Goal: Information Seeking & Learning: Understand process/instructions

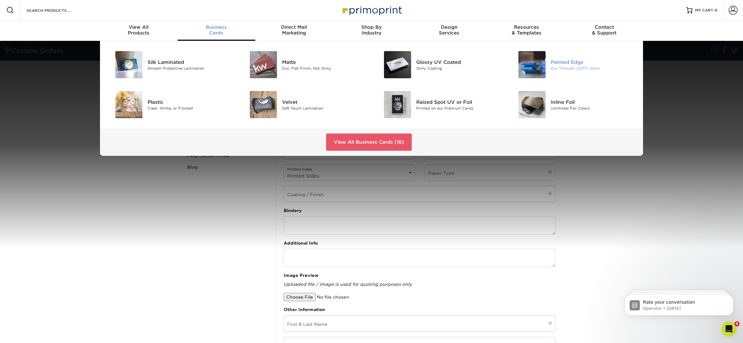
click at [566, 60] on div "Painted Edge" at bounding box center [593, 61] width 85 height 7
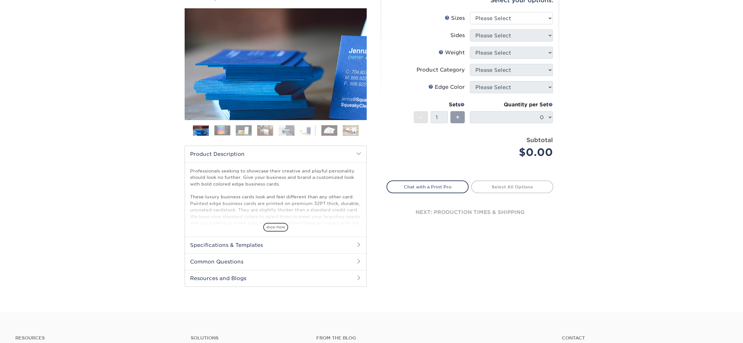
click at [267, 253] on h2 "Specifications & Templates" at bounding box center [275, 245] width 181 height 17
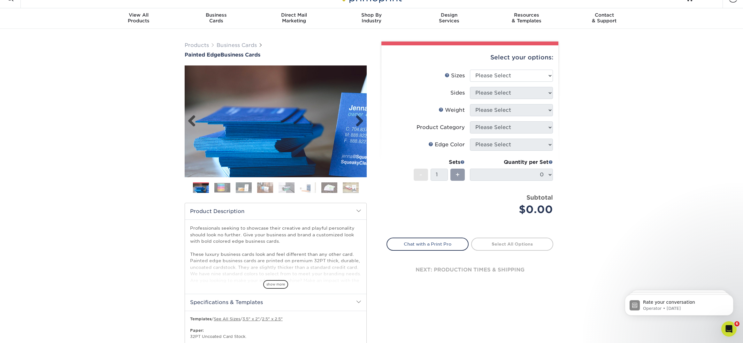
scroll to position [12, 0]
click at [222, 186] on img at bounding box center [222, 187] width 16 height 10
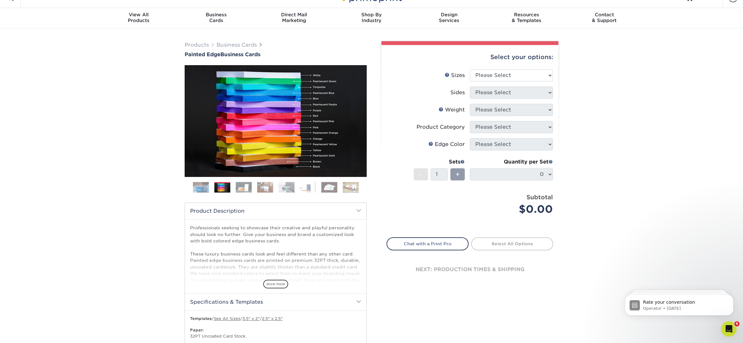
click at [237, 190] on img at bounding box center [244, 187] width 16 height 11
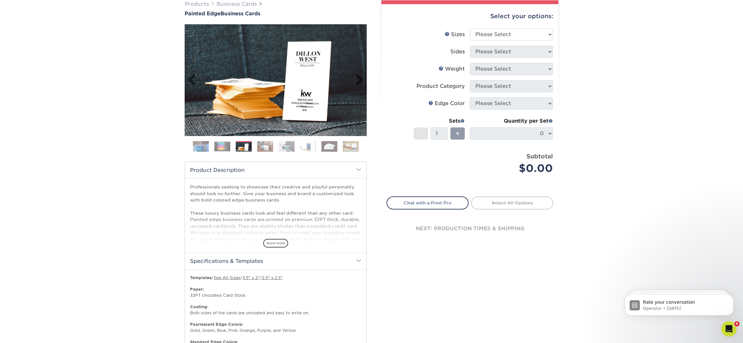
scroll to position [54, 0]
click at [240, 147] on img at bounding box center [244, 146] width 16 height 11
click at [199, 144] on img at bounding box center [201, 146] width 16 height 16
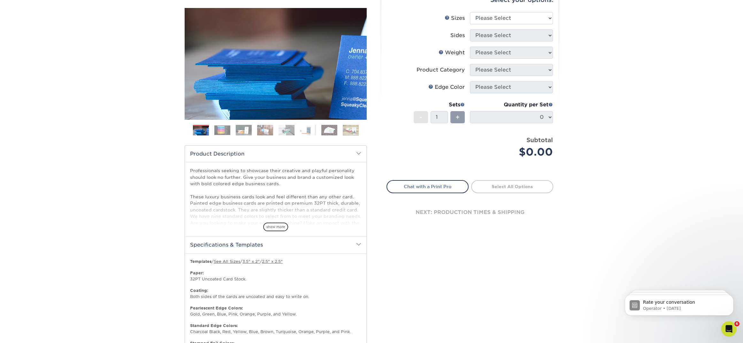
scroll to position [70, 0]
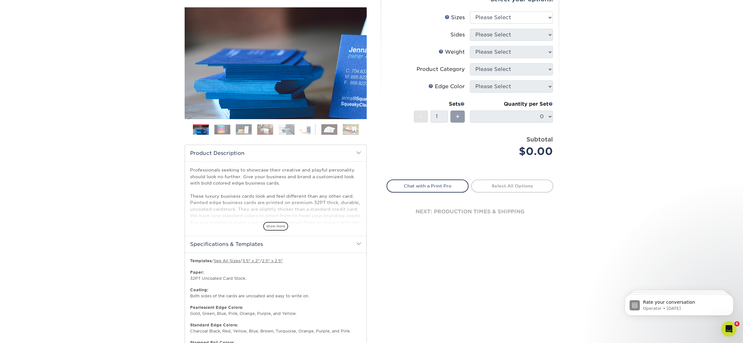
click at [218, 128] on img at bounding box center [222, 130] width 16 height 10
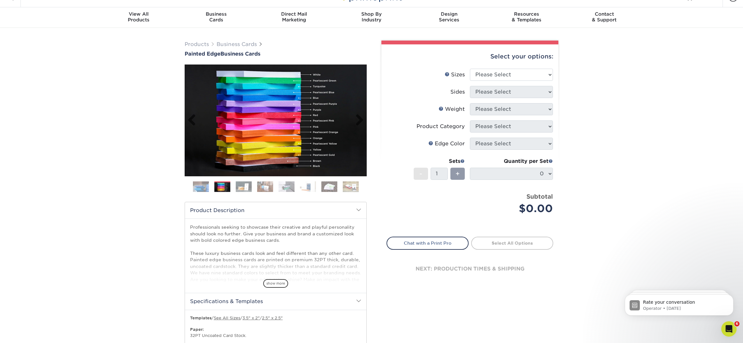
scroll to position [3, 0]
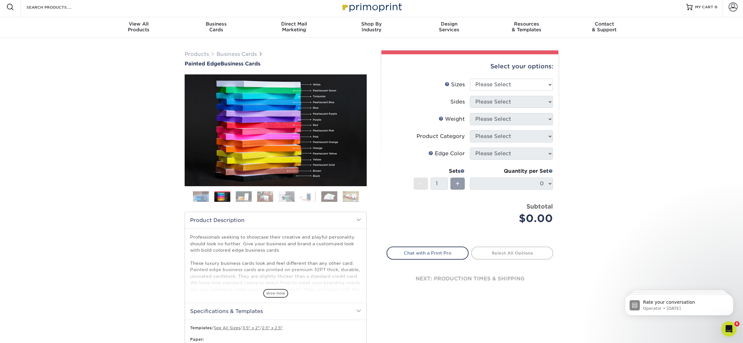
click at [308, 197] on img at bounding box center [308, 196] width 16 height 11
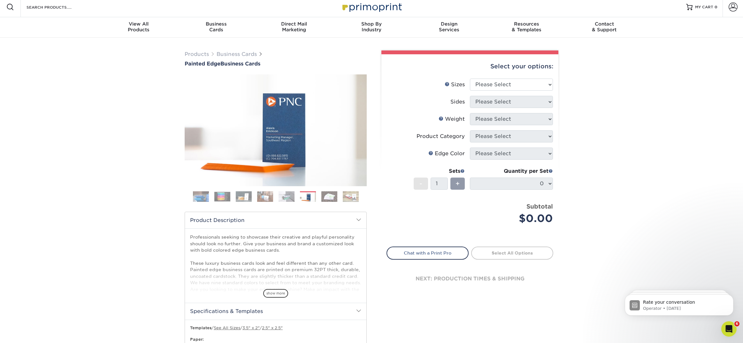
click at [336, 196] on img at bounding box center [329, 196] width 16 height 11
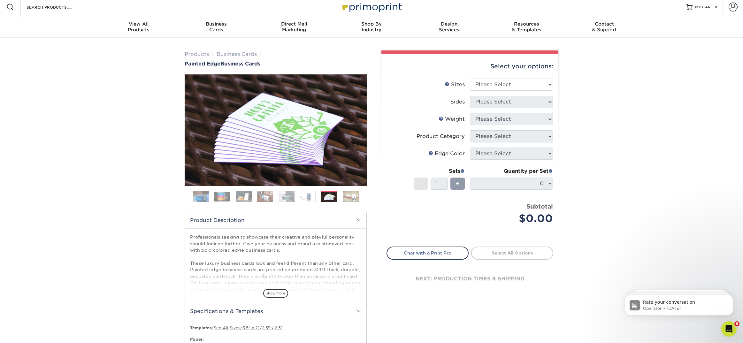
click at [354, 197] on img at bounding box center [351, 196] width 16 height 11
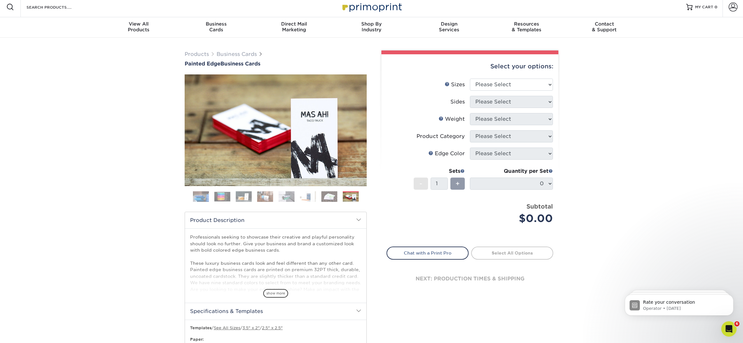
click at [219, 195] on img at bounding box center [222, 197] width 16 height 10
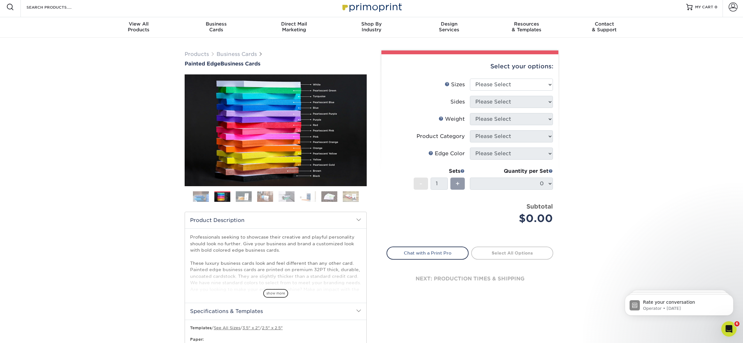
click at [201, 197] on img at bounding box center [201, 197] width 16 height 16
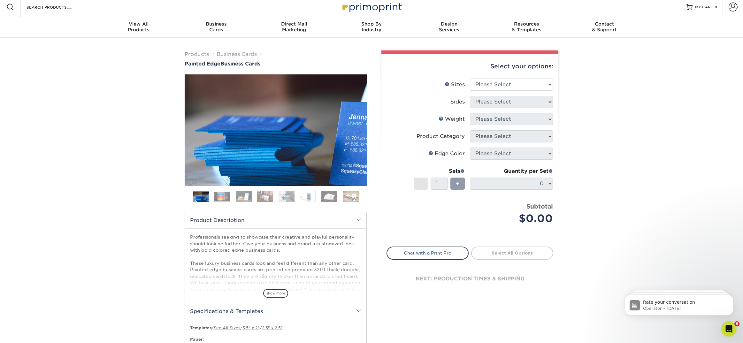
click at [229, 197] on img at bounding box center [222, 197] width 16 height 10
